Goal: Transaction & Acquisition: Download file/media

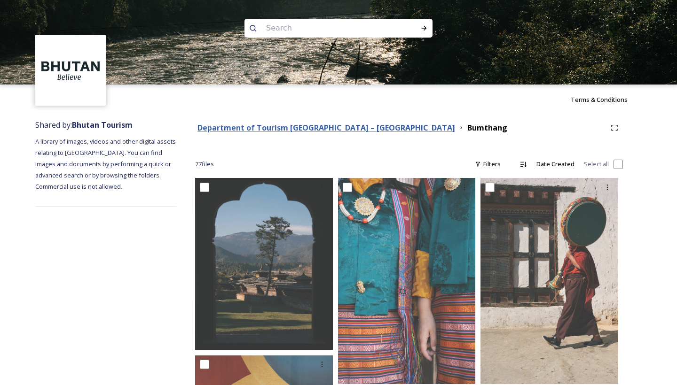
click at [320, 133] on strong "Department of Tourism [GEOGRAPHIC_DATA] – [GEOGRAPHIC_DATA]" at bounding box center [326, 128] width 258 height 10
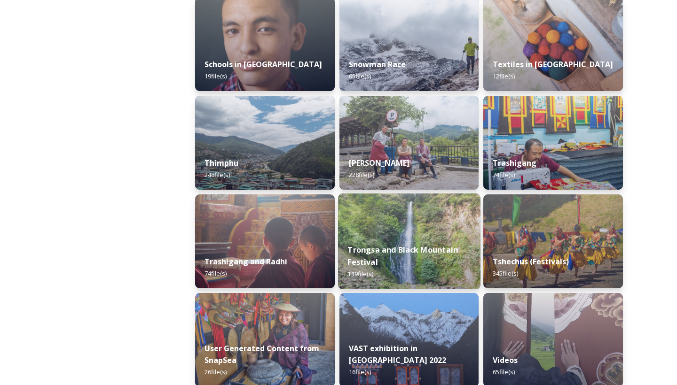
scroll to position [1042, 0]
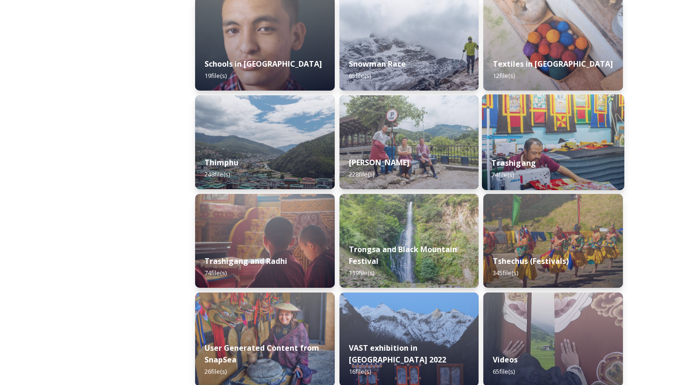
click at [511, 149] on div "Trashigang 74 file(s)" at bounding box center [553, 169] width 142 height 43
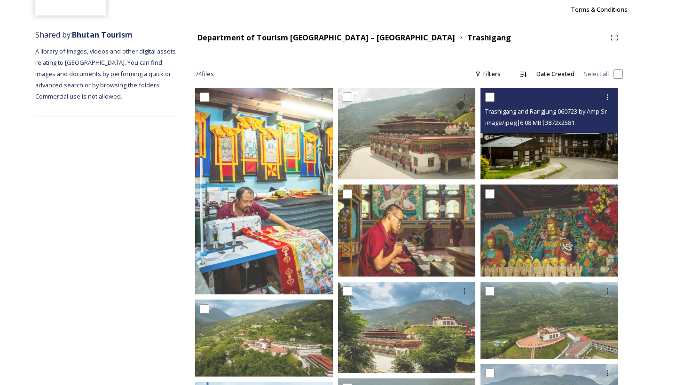
scroll to position [109, 0]
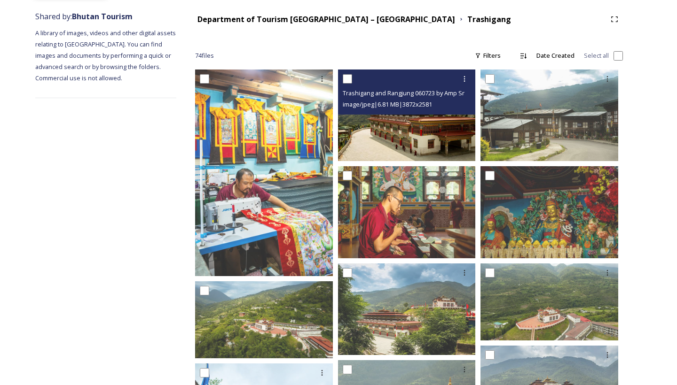
click at [455, 147] on img at bounding box center [407, 116] width 138 height 92
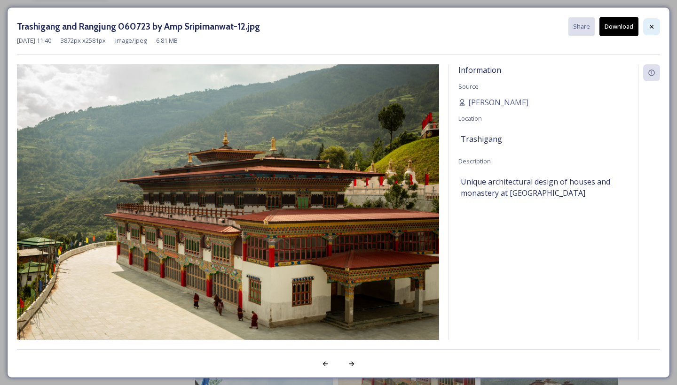
click at [648, 24] on icon at bounding box center [652, 27] width 8 height 8
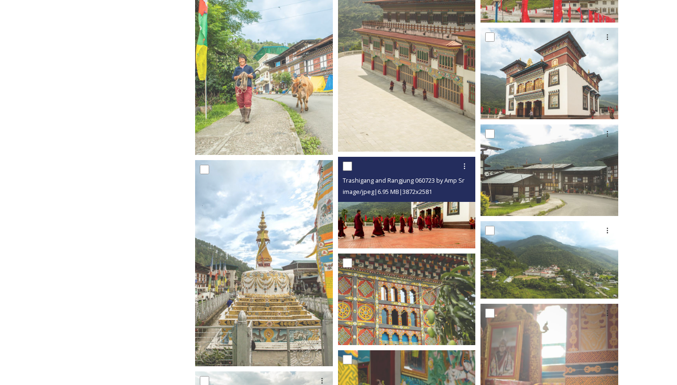
scroll to position [524, 0]
click at [423, 225] on img at bounding box center [407, 203] width 138 height 92
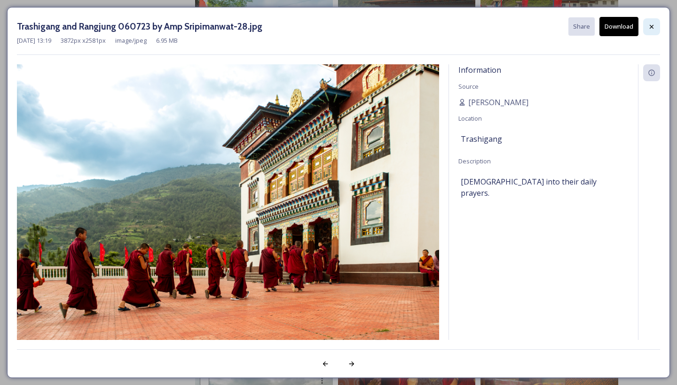
click at [654, 25] on icon at bounding box center [652, 27] width 8 height 8
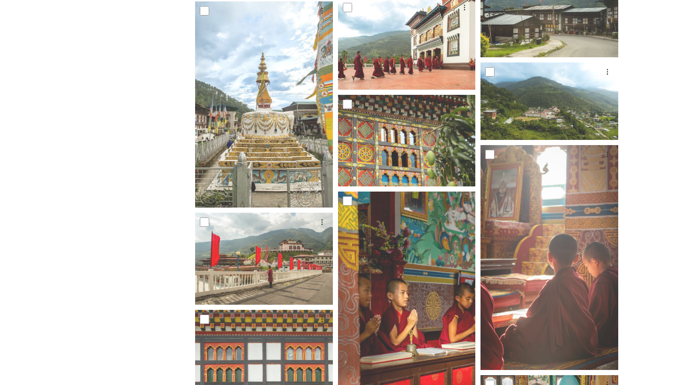
scroll to position [696, 0]
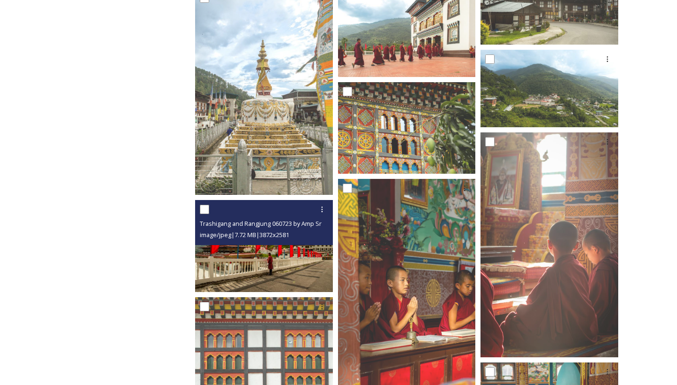
click at [280, 248] on img at bounding box center [264, 246] width 138 height 92
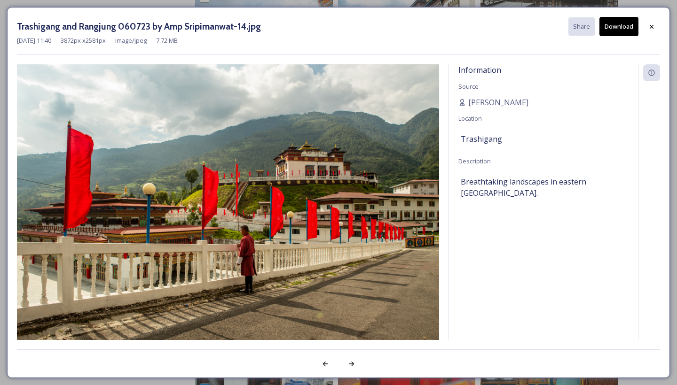
click at [609, 26] on button "Download" at bounding box center [618, 26] width 39 height 19
click at [654, 20] on div at bounding box center [651, 26] width 17 height 17
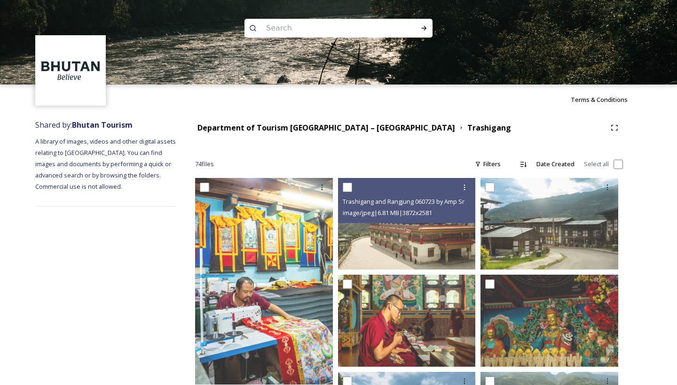
scroll to position [0, 0]
click at [316, 131] on strong "Department of Tourism [GEOGRAPHIC_DATA] – [GEOGRAPHIC_DATA]" at bounding box center [326, 128] width 258 height 10
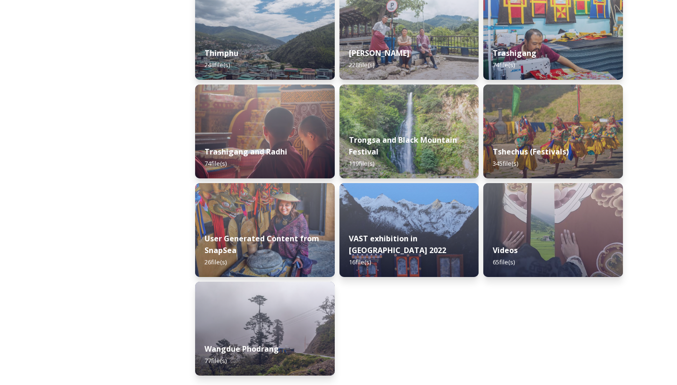
scroll to position [1152, 0]
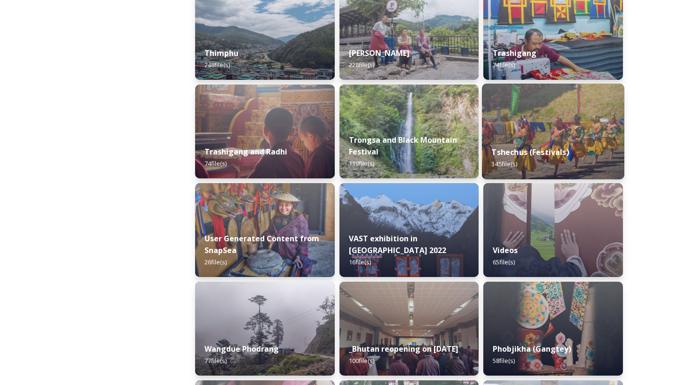
click at [536, 166] on div "Tshechus (Festivals) 345 file(s)" at bounding box center [553, 158] width 142 height 43
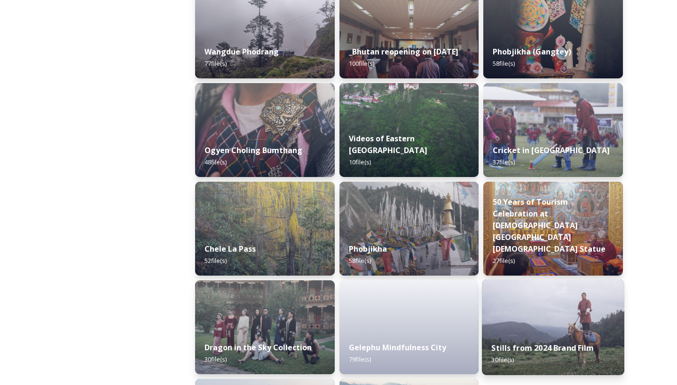
scroll to position [1517, 0]
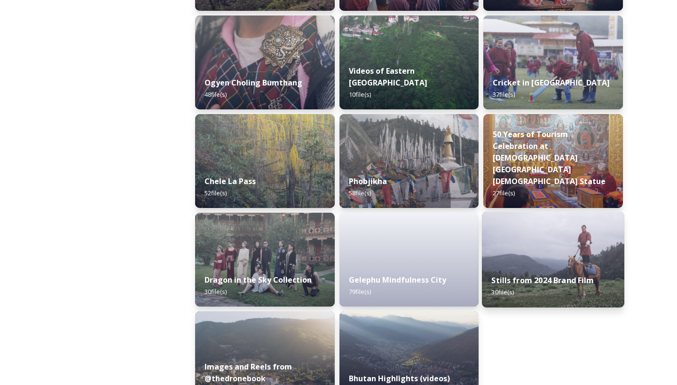
click at [504, 296] on span "30 file(s)" at bounding box center [503, 292] width 23 height 8
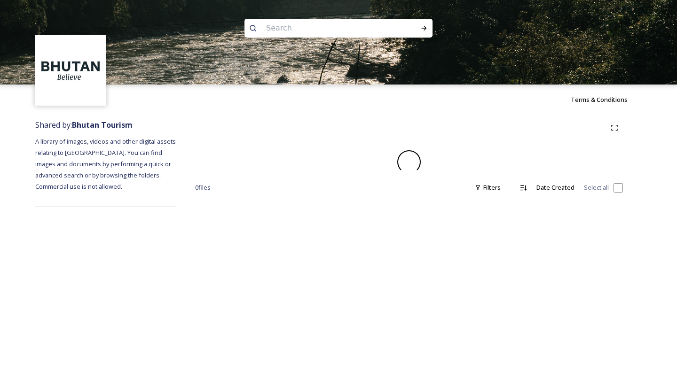
click at [555, 245] on div "Terms & Conditions Shared by: Bhutan Tourism A library of images, videos and ot…" at bounding box center [338, 192] width 677 height 385
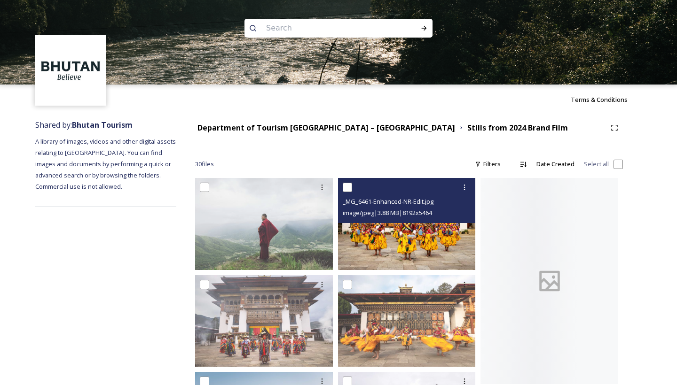
scroll to position [51, 0]
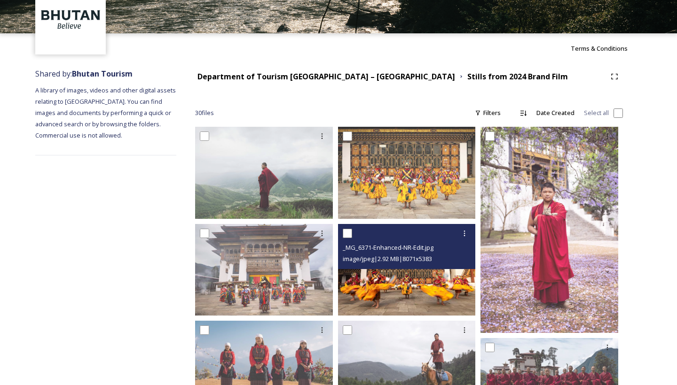
click at [360, 298] on img at bounding box center [407, 270] width 138 height 92
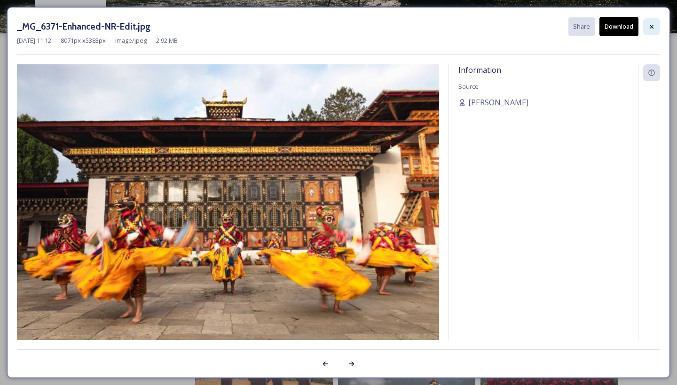
click at [647, 28] on div at bounding box center [651, 26] width 17 height 17
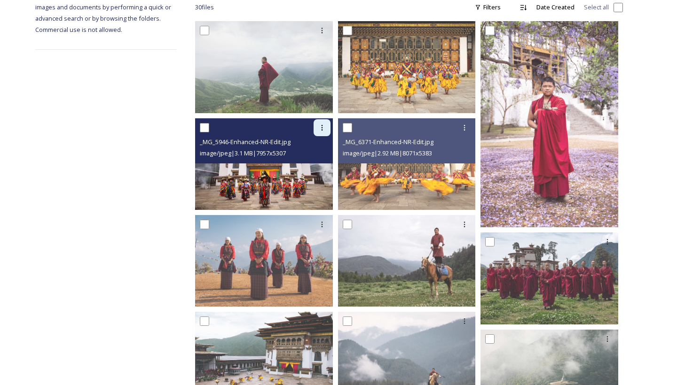
scroll to position [156, 0]
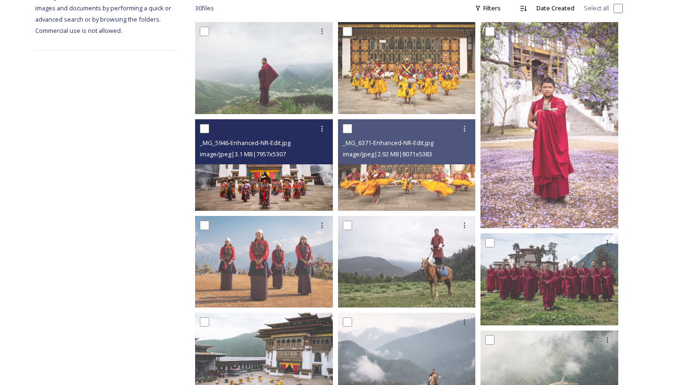
click at [232, 194] on img at bounding box center [264, 165] width 138 height 92
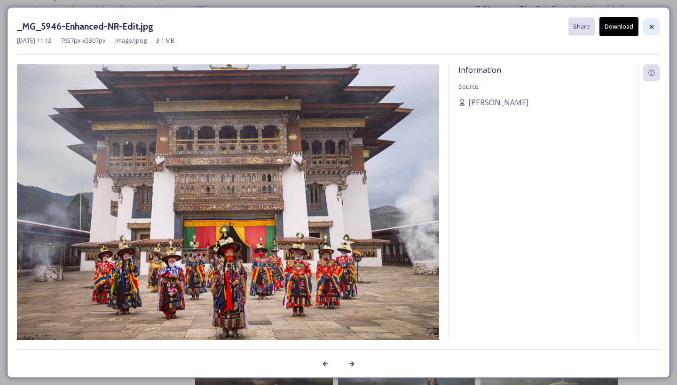
click at [658, 24] on div at bounding box center [651, 26] width 17 height 17
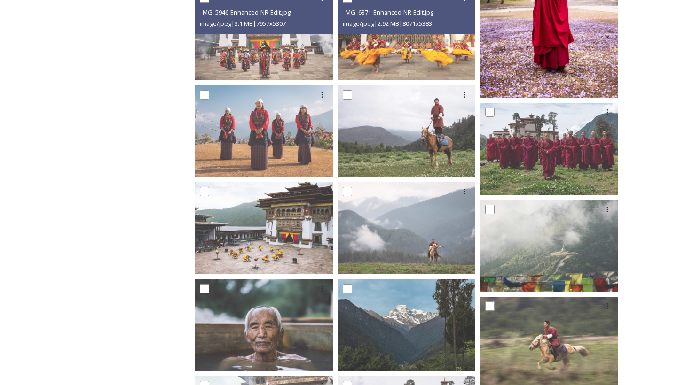
scroll to position [288, 0]
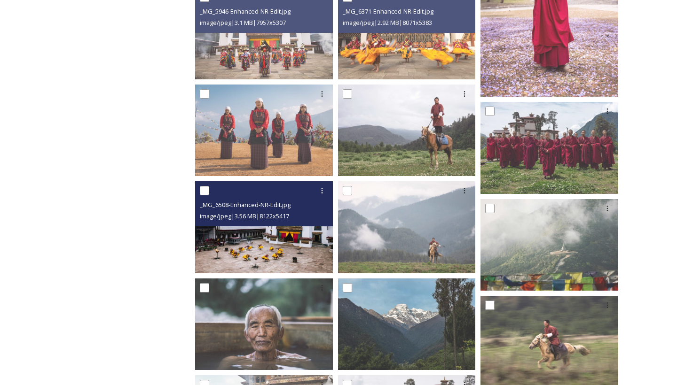
click at [229, 212] on div "image/jpeg | 3.56 MB | 8122 x 5417" at bounding box center [265, 216] width 131 height 11
click at [233, 260] on img at bounding box center [264, 227] width 138 height 92
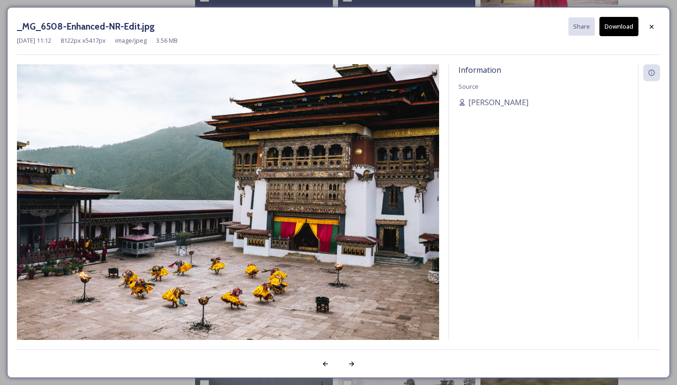
click at [651, 22] on div at bounding box center [651, 26] width 17 height 17
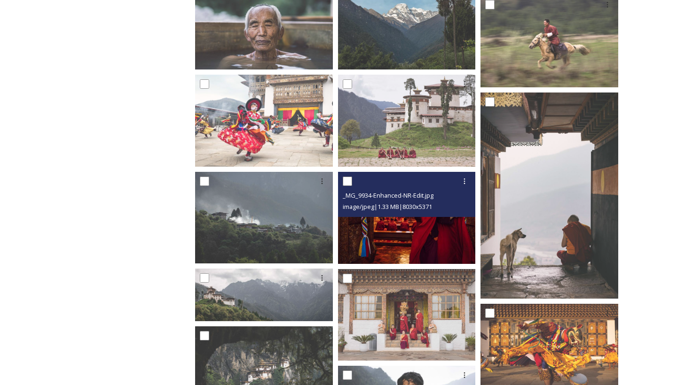
scroll to position [588, 0]
click at [428, 259] on img at bounding box center [407, 218] width 138 height 92
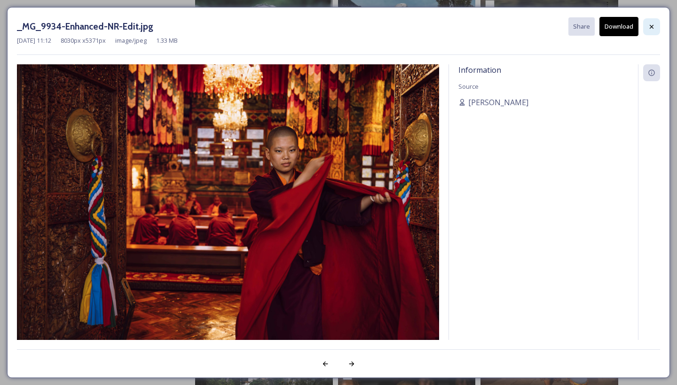
click at [651, 24] on icon at bounding box center [652, 27] width 8 height 8
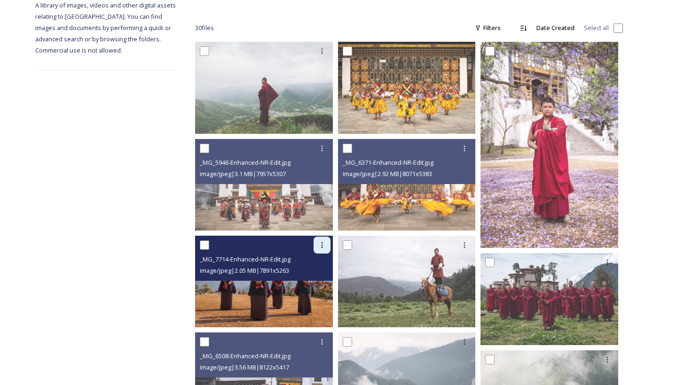
scroll to position [124, 0]
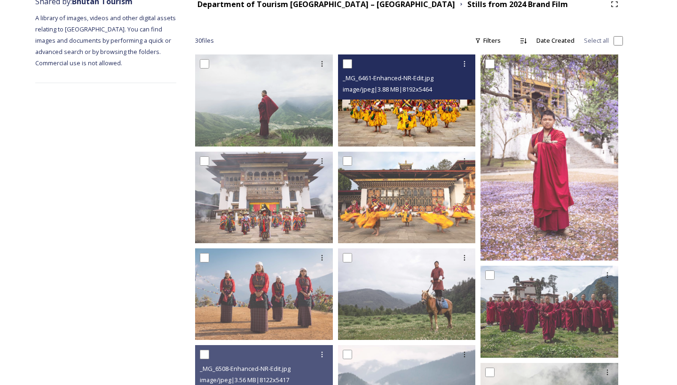
click at [372, 106] on img at bounding box center [407, 101] width 138 height 92
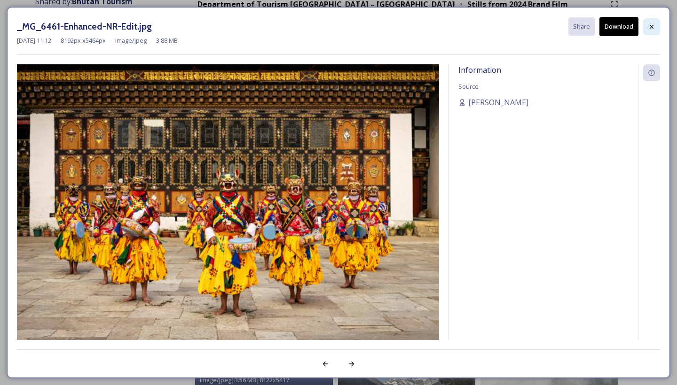
click at [653, 25] on icon at bounding box center [652, 27] width 8 height 8
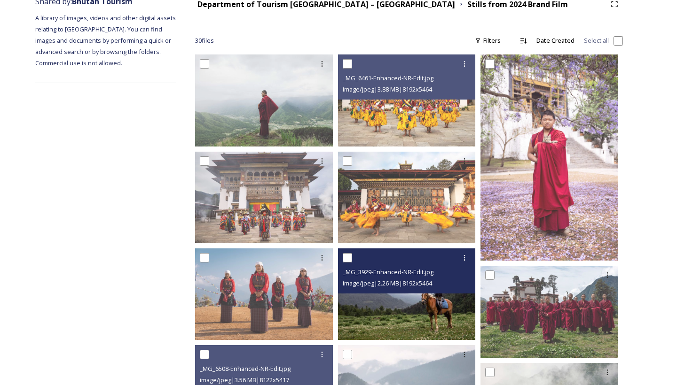
scroll to position [304, 0]
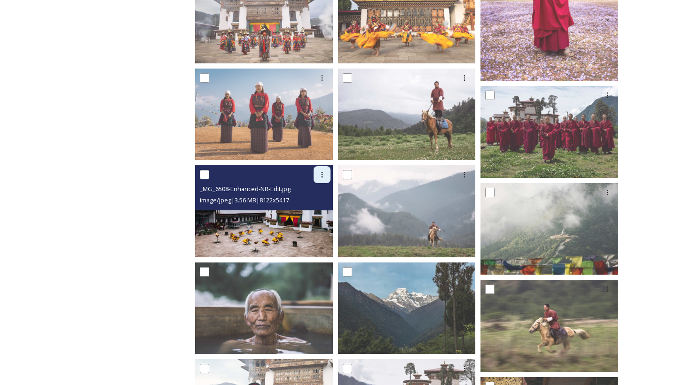
click at [325, 180] on div at bounding box center [321, 174] width 17 height 17
click at [308, 212] on span "Download" at bounding box center [311, 214] width 29 height 9
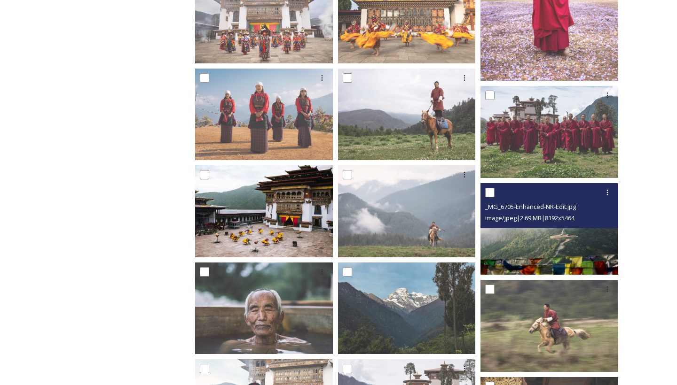
click at [570, 257] on img at bounding box center [549, 229] width 138 height 92
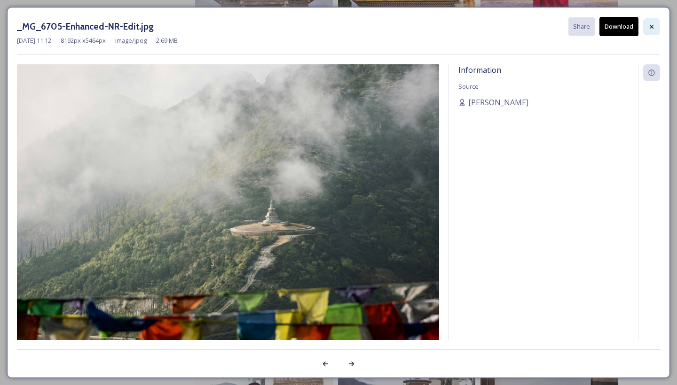
click at [647, 34] on div at bounding box center [651, 26] width 17 height 17
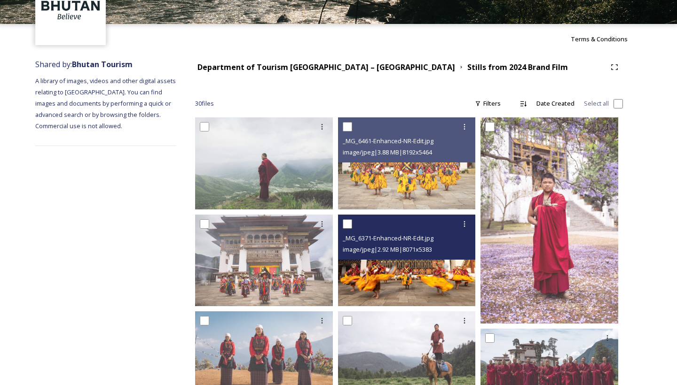
scroll to position [0, 0]
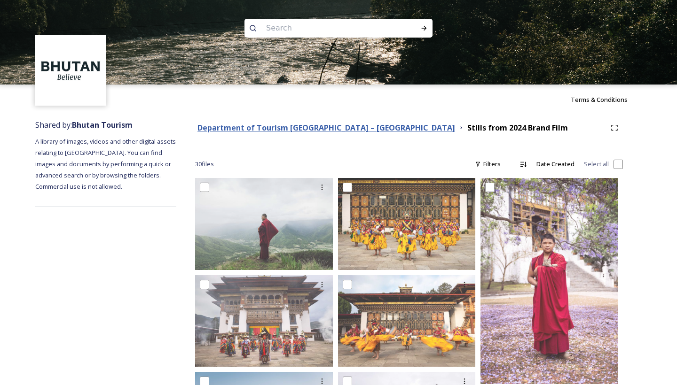
click at [284, 132] on strong "Department of Tourism [GEOGRAPHIC_DATA] – [GEOGRAPHIC_DATA]" at bounding box center [326, 128] width 258 height 10
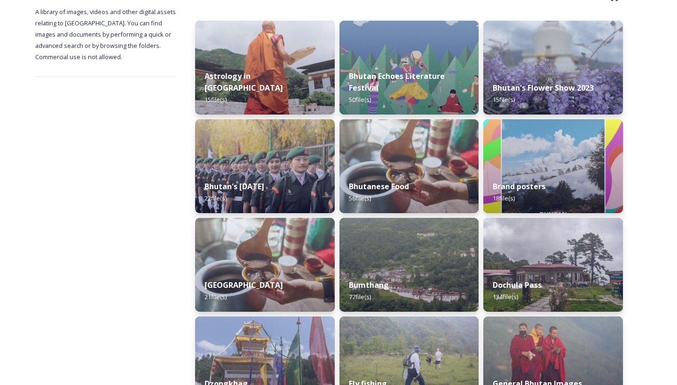
scroll to position [130, 0]
click at [499, 337] on img at bounding box center [553, 364] width 142 height 96
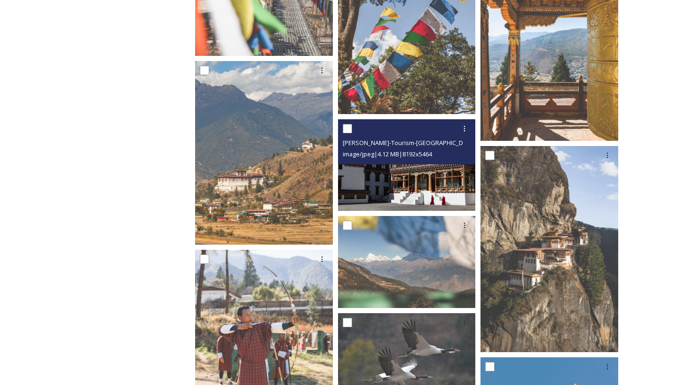
scroll to position [2432, 0]
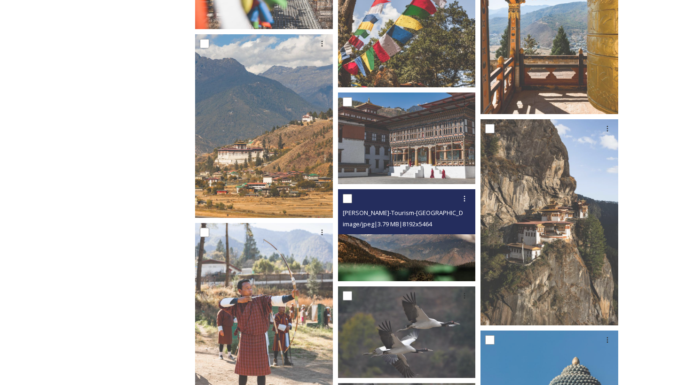
click at [424, 255] on img at bounding box center [407, 235] width 138 height 92
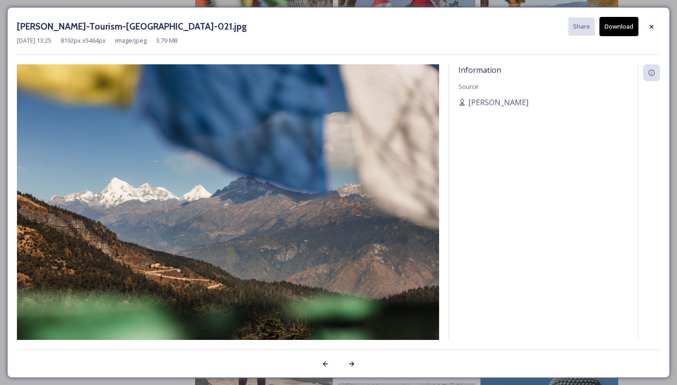
click at [661, 23] on div "[PERSON_NAME]-Tourism-[GEOGRAPHIC_DATA]-021.jpg Share Download [DATE] 13:25 819…" at bounding box center [338, 192] width 663 height 371
click at [654, 25] on icon at bounding box center [652, 27] width 8 height 8
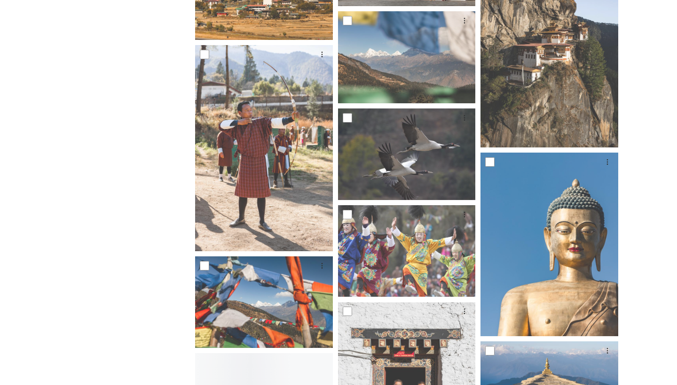
scroll to position [2550, 0]
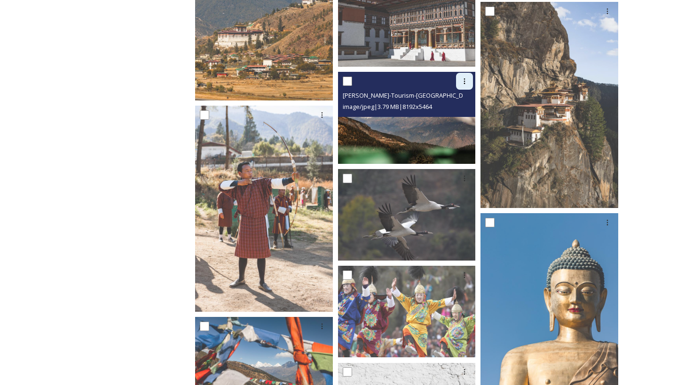
click at [461, 80] on icon at bounding box center [465, 82] width 8 height 8
click at [455, 117] on span "Download" at bounding box center [453, 120] width 29 height 9
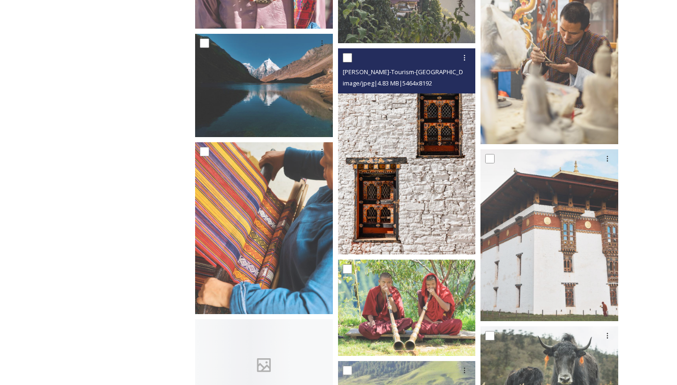
scroll to position [6302, 0]
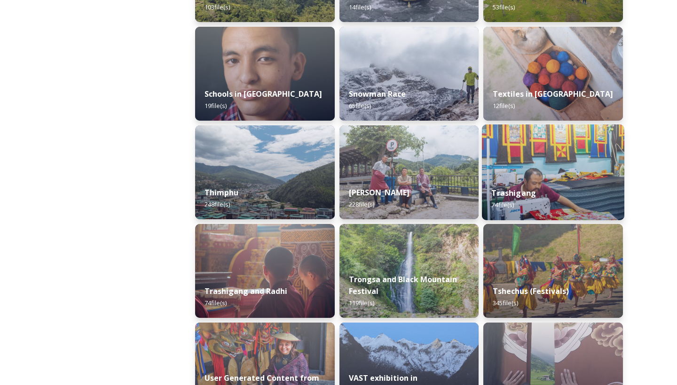
scroll to position [1012, 0]
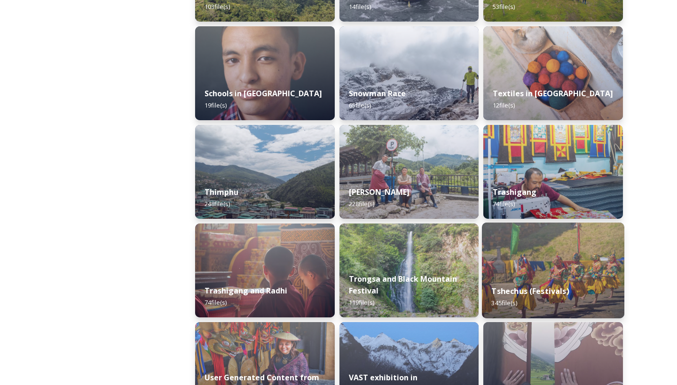
click at [500, 299] on div "Tshechus (Festivals) 345 file(s)" at bounding box center [553, 297] width 142 height 43
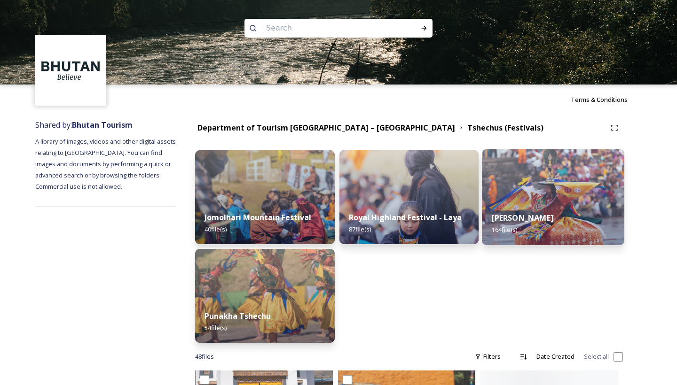
click at [540, 198] on img at bounding box center [553, 197] width 142 height 96
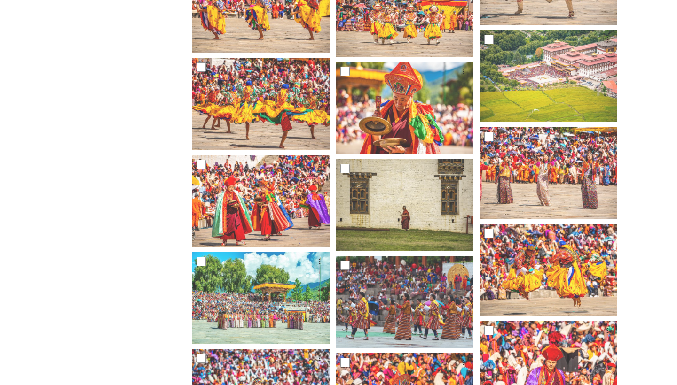
scroll to position [2293, 0]
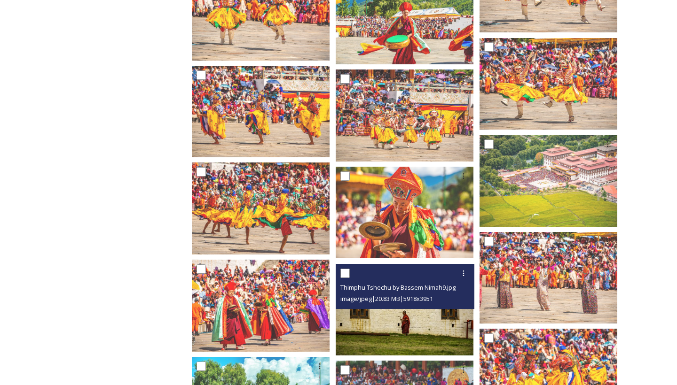
click at [415, 305] on img at bounding box center [405, 310] width 138 height 92
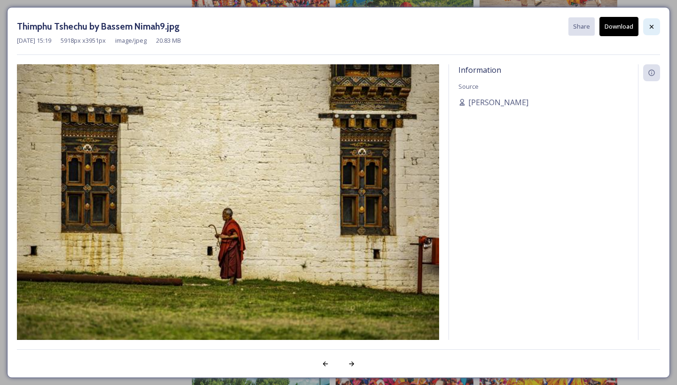
click at [648, 24] on icon at bounding box center [652, 27] width 8 height 8
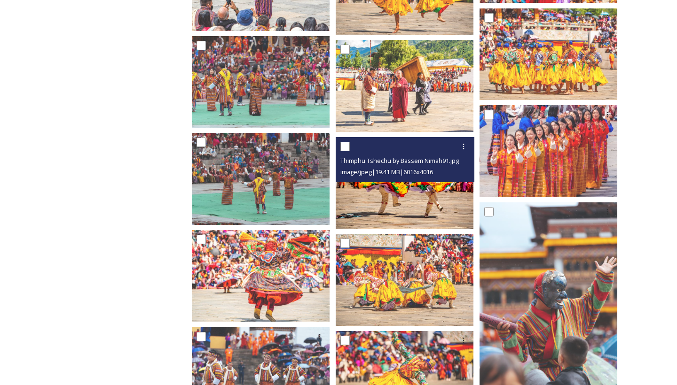
scroll to position [3413, 0]
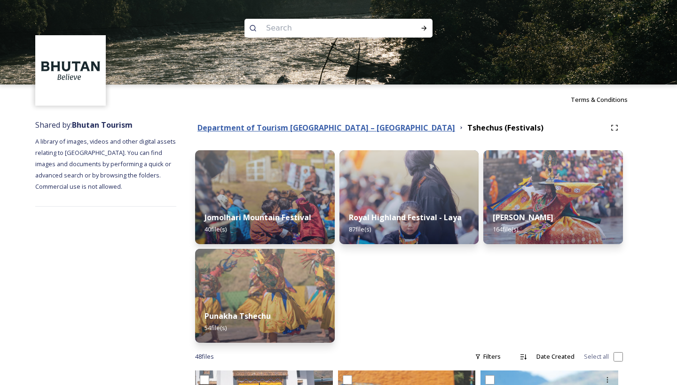
click at [273, 128] on strong "Department of Tourism [GEOGRAPHIC_DATA] – [GEOGRAPHIC_DATA]" at bounding box center [326, 128] width 258 height 10
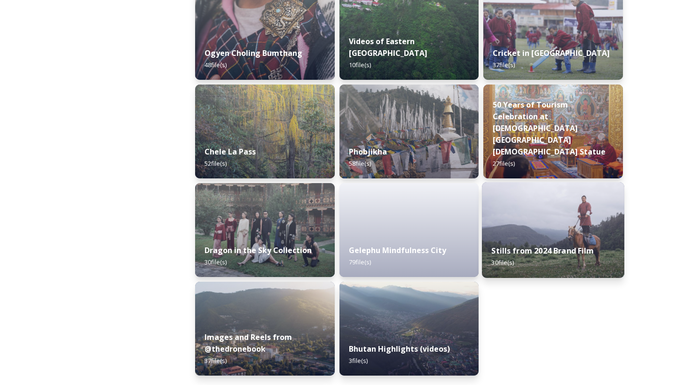
scroll to position [1546, 0]
click at [511, 258] on div "Stills from 2024 Brand Film 30 file(s)" at bounding box center [553, 256] width 142 height 43
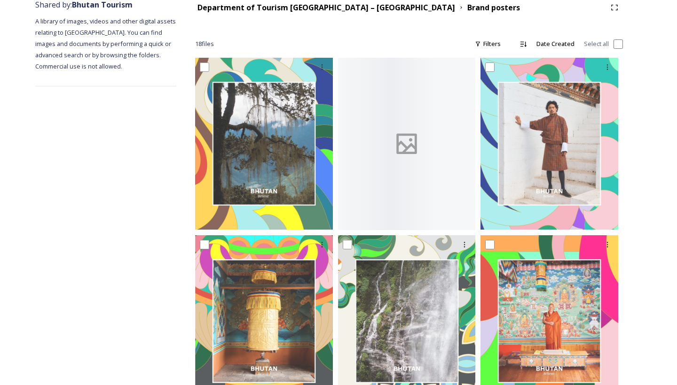
scroll to position [149, 0]
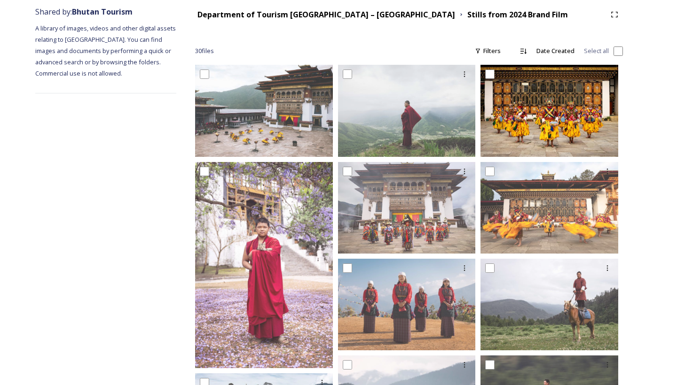
scroll to position [107, 0]
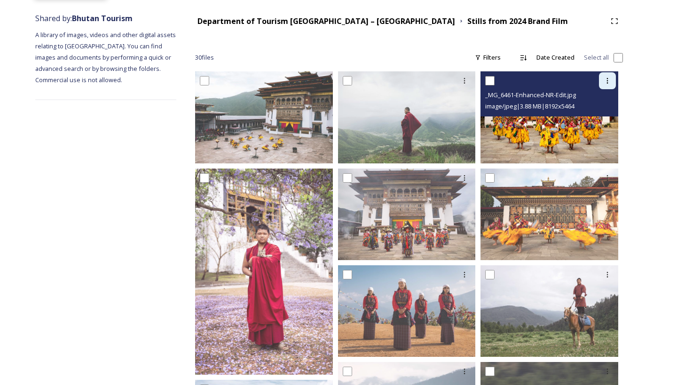
click at [607, 82] on icon at bounding box center [607, 81] width 8 height 8
click at [598, 121] on span "Download" at bounding box center [596, 119] width 29 height 9
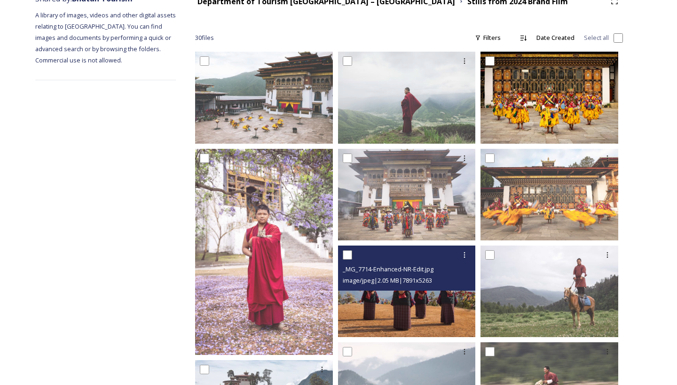
scroll to position [77, 0]
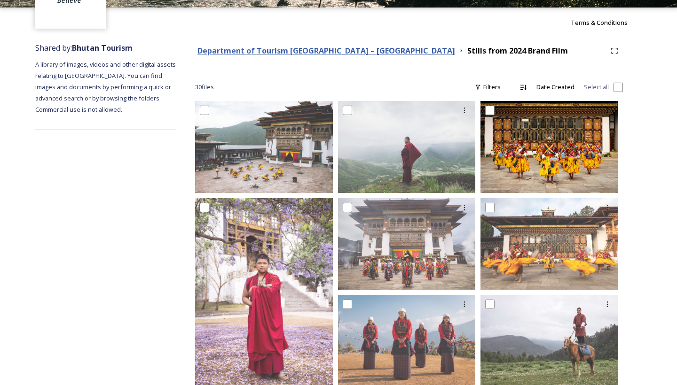
click at [337, 47] on strong "Department of Tourism [GEOGRAPHIC_DATA] – [GEOGRAPHIC_DATA]" at bounding box center [326, 51] width 258 height 10
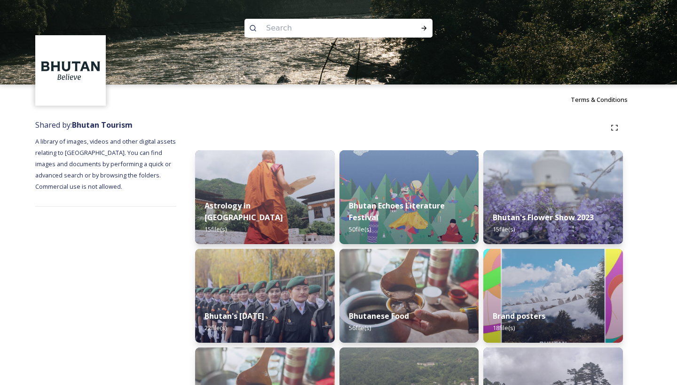
click at [313, 62] on img at bounding box center [338, 42] width 677 height 85
click at [302, 25] on input at bounding box center [325, 28] width 129 height 21
type input "houses"
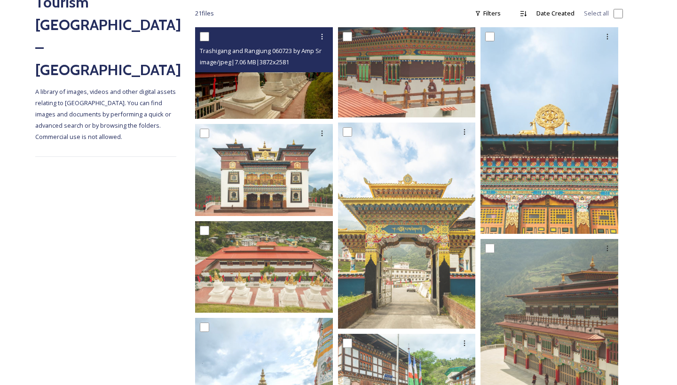
scroll to position [146, 0]
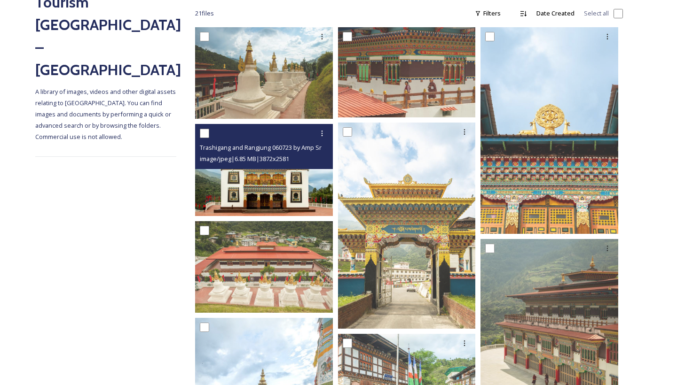
click at [279, 188] on img at bounding box center [264, 170] width 138 height 92
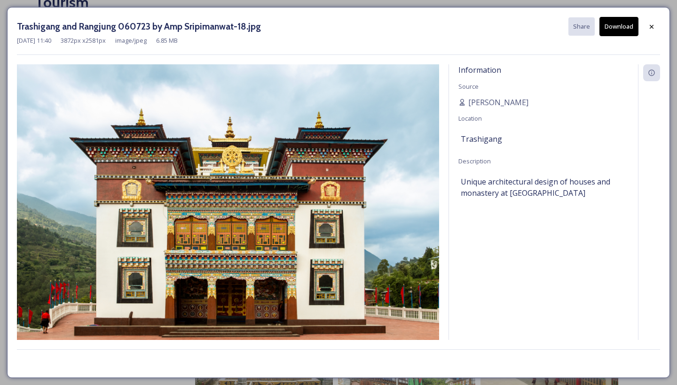
click at [605, 28] on button "Download" at bounding box center [618, 26] width 39 height 19
click at [654, 24] on icon at bounding box center [652, 27] width 8 height 8
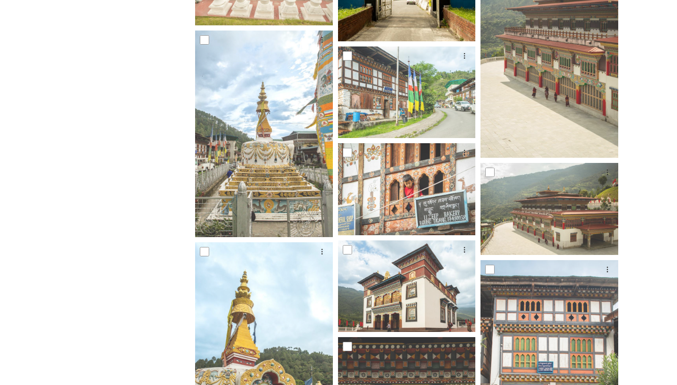
scroll to position [434, 0]
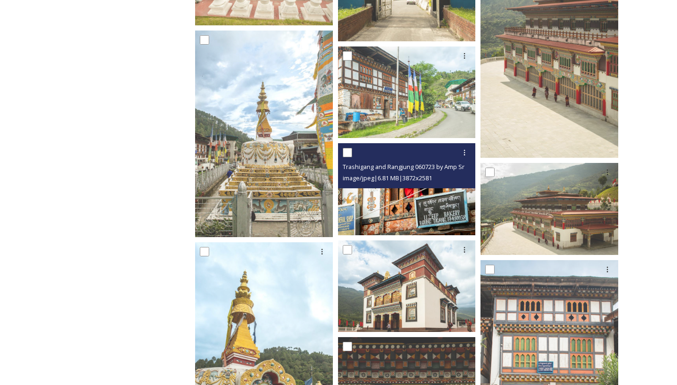
click at [417, 193] on img at bounding box center [407, 189] width 138 height 92
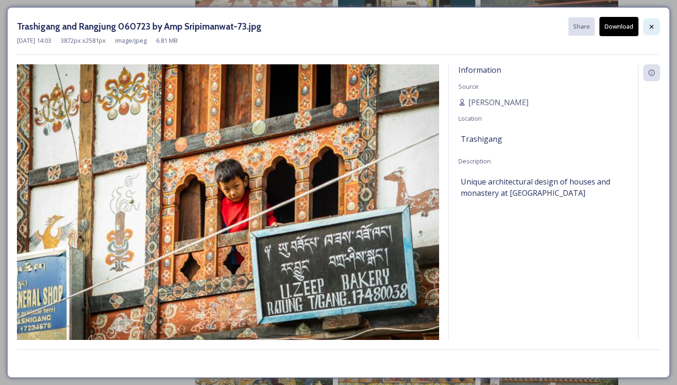
click at [656, 22] on div at bounding box center [651, 26] width 17 height 17
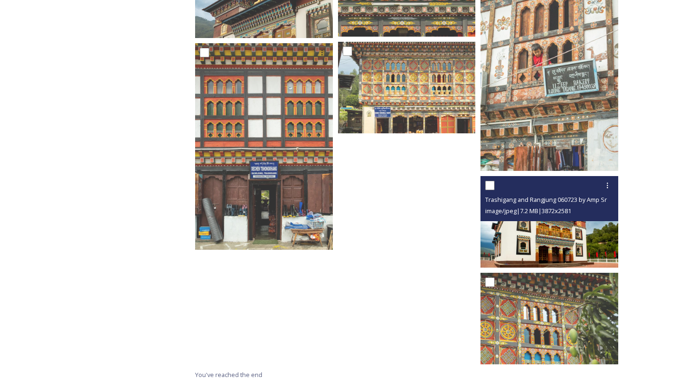
scroll to position [941, 0]
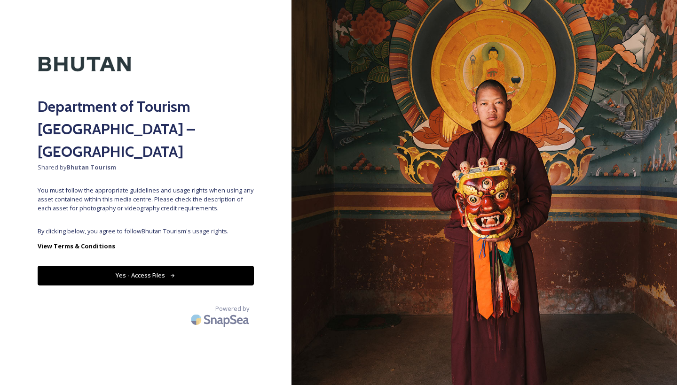
click at [160, 227] on span "By clicking below, you agree to follow Bhutan Tourism 's usage rights." at bounding box center [146, 231] width 216 height 9
click at [146, 266] on button "Yes - Access Files" at bounding box center [146, 275] width 216 height 19
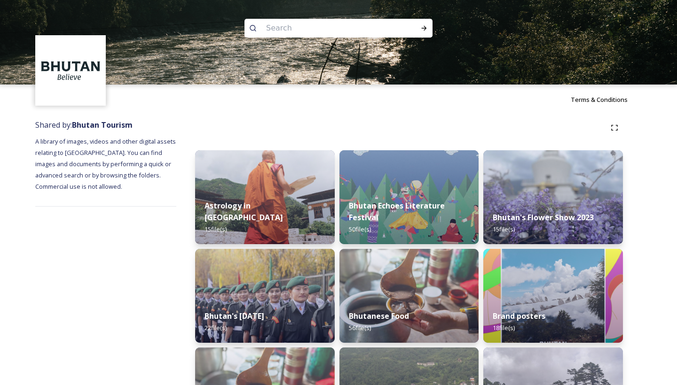
click at [289, 28] on input at bounding box center [325, 28] width 129 height 21
type input "old home"
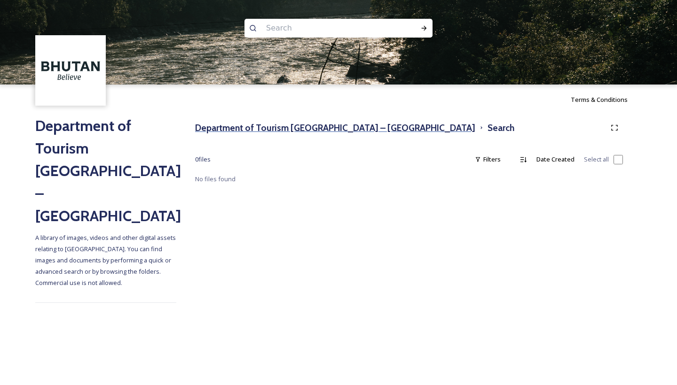
click at [304, 131] on h3 "Department of Tourism [GEOGRAPHIC_DATA] – [GEOGRAPHIC_DATA]" at bounding box center [335, 128] width 280 height 14
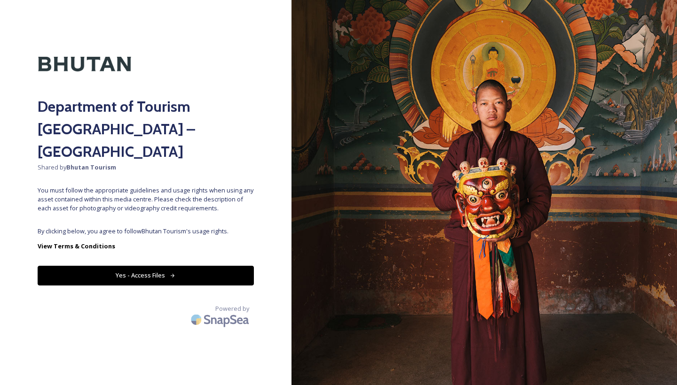
click at [153, 266] on button "Yes - Access Files" at bounding box center [146, 275] width 216 height 19
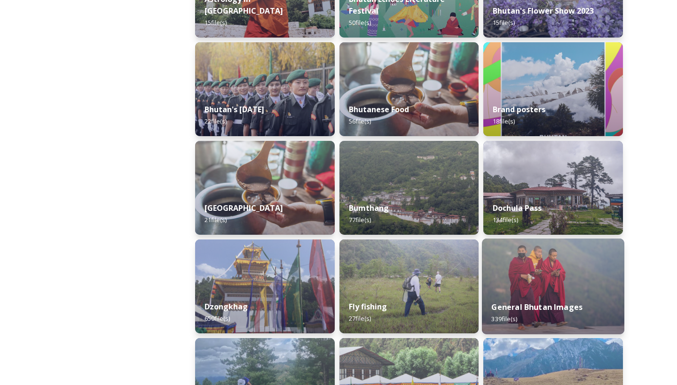
scroll to position [206, 0]
click at [533, 314] on div "General Bhutan Images 339 file(s)" at bounding box center [553, 313] width 142 height 43
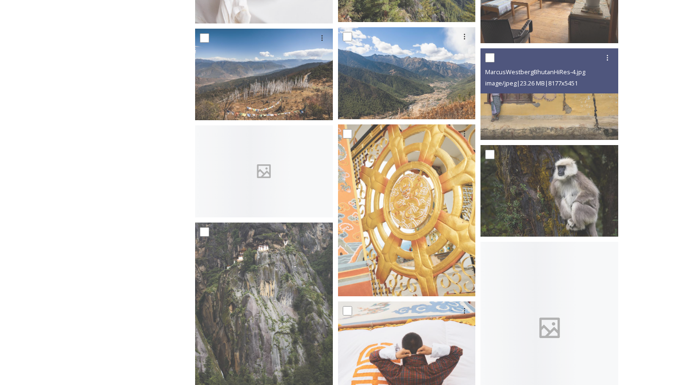
scroll to position [8344, 0]
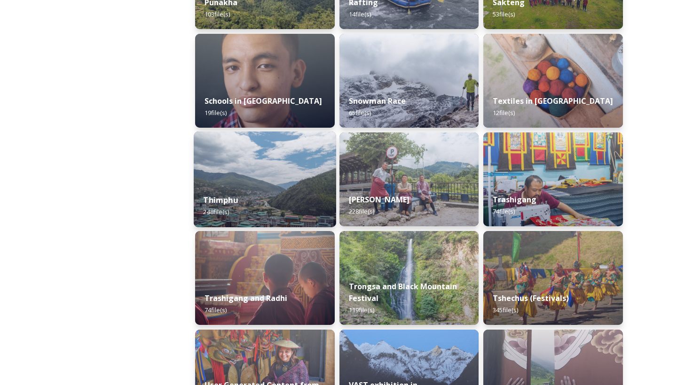
scroll to position [1181, 0]
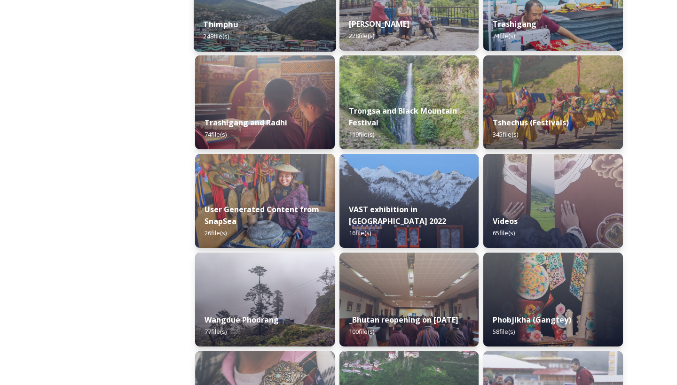
click at [214, 37] on span "248 file(s)" at bounding box center [216, 36] width 26 height 8
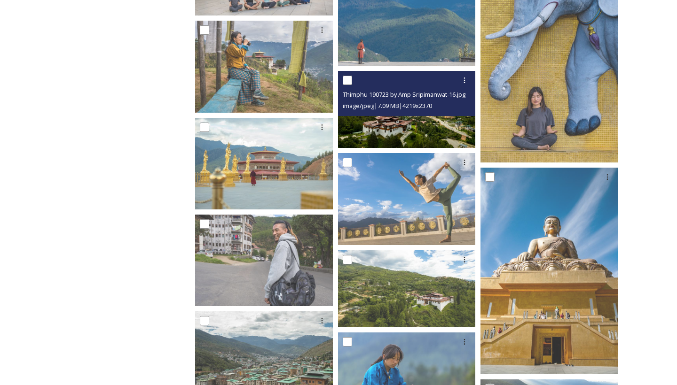
scroll to position [1938, 0]
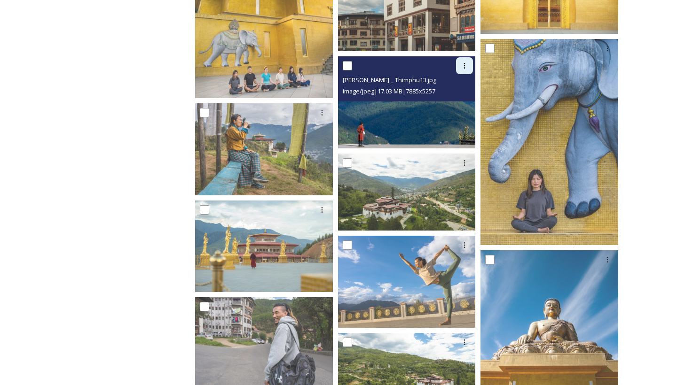
click at [469, 63] on div at bounding box center [464, 65] width 17 height 17
click at [462, 105] on span "Download" at bounding box center [453, 105] width 29 height 9
click at [461, 66] on icon at bounding box center [465, 66] width 8 height 8
click at [463, 105] on span "Download" at bounding box center [453, 105] width 29 height 9
